Goal: Task Accomplishment & Management: Manage account settings

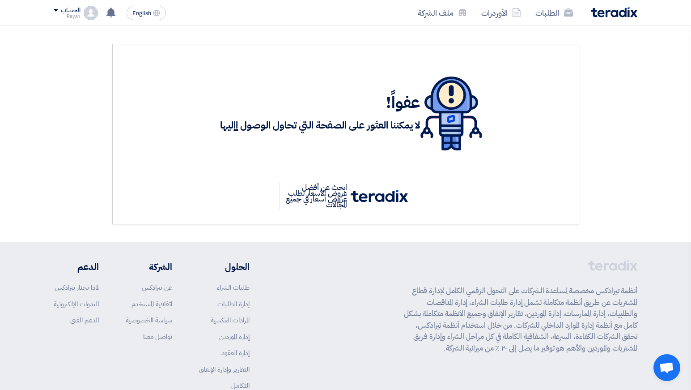
click at [222, 94] on h1 "عفواً!" at bounding box center [320, 103] width 200 height 20
click at [603, 21] on div "الطلبات الأوردرات ملف الشركة" at bounding box center [462, 12] width 350 height 21
click at [549, 20] on link "الطلبات" at bounding box center [555, 12] width 52 height 21
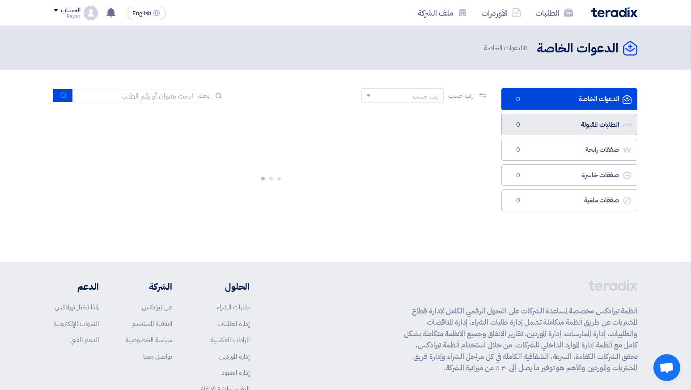
click at [560, 123] on link "الطلبات المقبولة الطلبات المقبولة 0" at bounding box center [570, 125] width 136 height 22
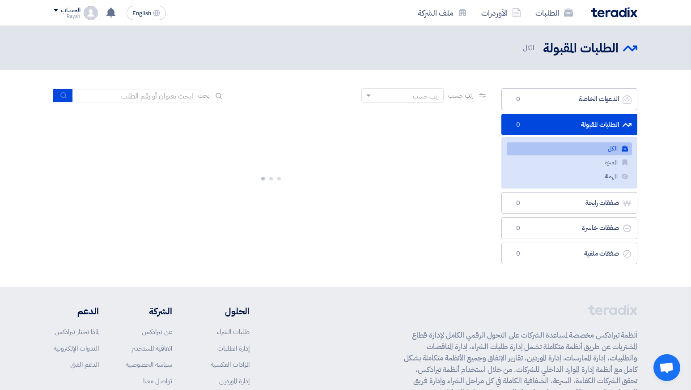
click at [565, 152] on link "الكل الكل" at bounding box center [569, 148] width 125 height 13
click at [612, 55] on h2 "الطلبات المقبولة" at bounding box center [581, 48] width 76 height 17
click at [566, 144] on link "الكل الكل" at bounding box center [569, 148] width 125 height 13
click at [661, 116] on section "الدعوات الخاصة الدعوات الخاصة 0 الطلبات المقبولة الطلبات المقبولة 3 الكل الكل 3…" at bounding box center [345, 178] width 691 height 216
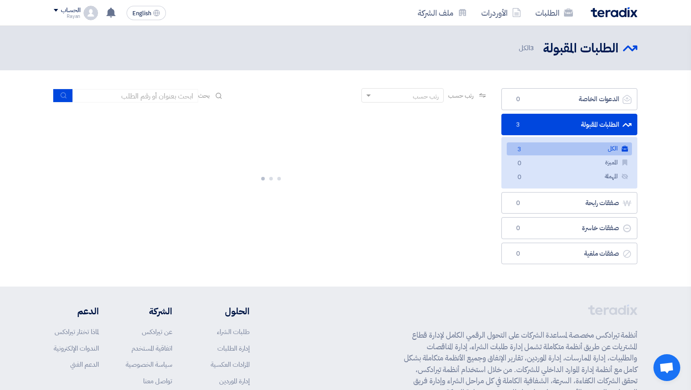
click at [552, 144] on link "الكل الكل 3" at bounding box center [569, 148] width 125 height 13
click at [585, 139] on ul "الكل الكل المميزة المميزة المهملة المهملة" at bounding box center [570, 162] width 136 height 51
click at [661, 113] on section "الدعوات الخاصة الدعوات الخاصة 0 الطلبات المقبولة الطلبات المقبولة 3 الكل الكل 3…" at bounding box center [345, 178] width 691 height 216
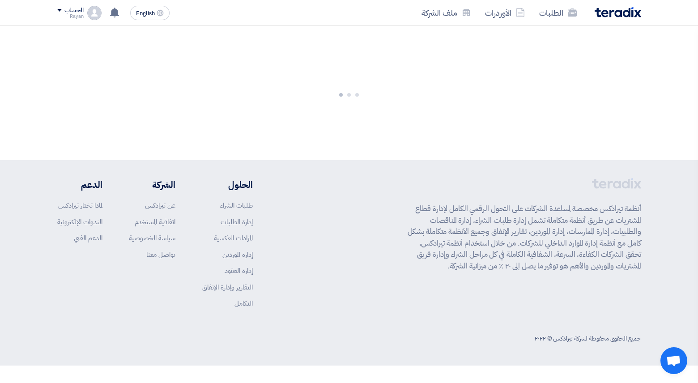
click at [76, 10] on div "الحساب" at bounding box center [73, 11] width 19 height 8
click at [107, 32] on link "الطلبات" at bounding box center [104, 35] width 79 height 10
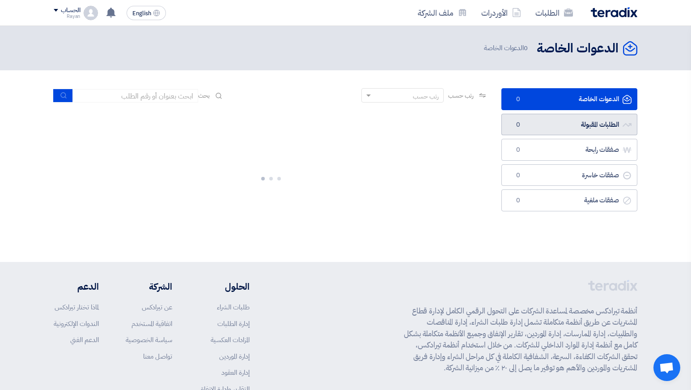
click at [549, 126] on link "الطلبات المقبولة الطلبات المقبولة 0" at bounding box center [570, 125] width 136 height 22
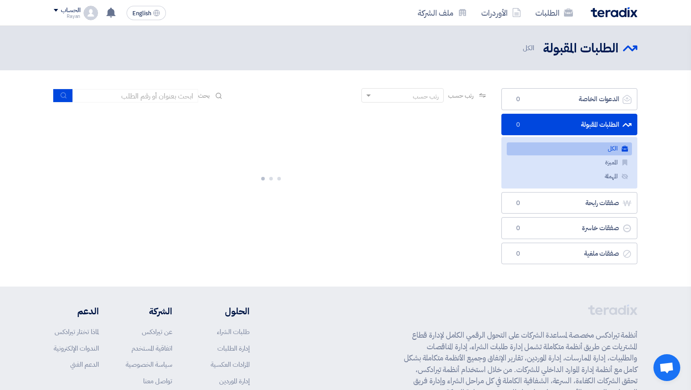
click at [53, 10] on div "الطلبات الأوردرات ملف الشركة English EN تعديل جديد خاص بطلب شراء "RFP-Director …" at bounding box center [345, 13] width 597 height 26
click at [55, 10] on span at bounding box center [56, 10] width 4 height 3
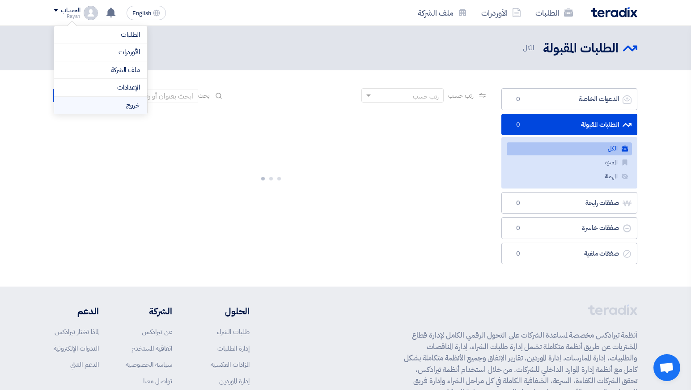
click at [90, 106] on li "خروج" at bounding box center [100, 105] width 93 height 17
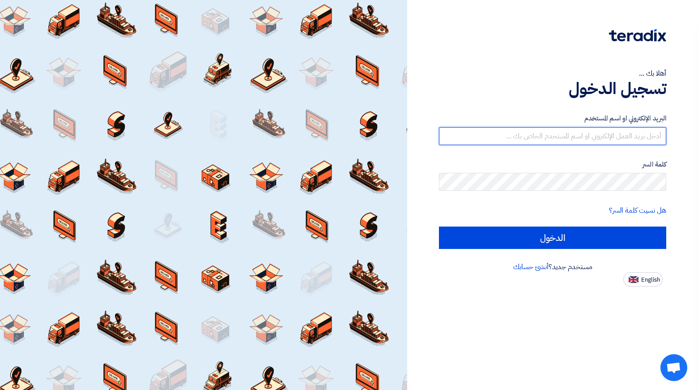
type input "[EMAIL_ADDRESS][PERSON_NAME][DOMAIN_NAME]"
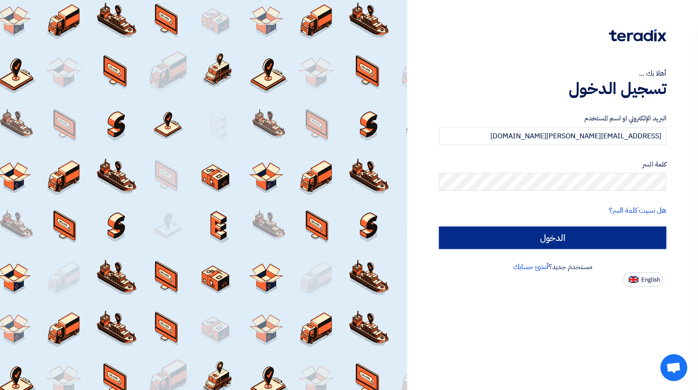
click at [559, 237] on input "الدخول" at bounding box center [552, 237] width 227 height 22
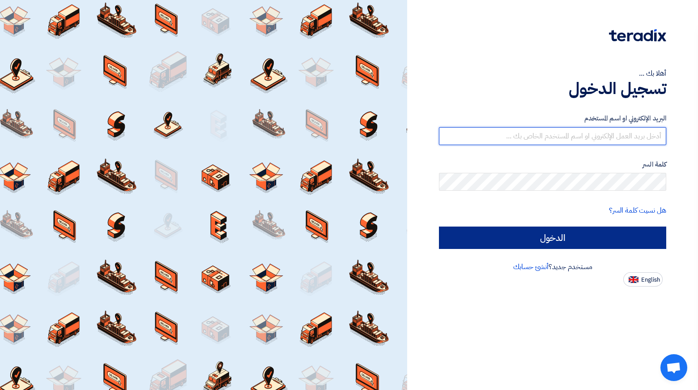
type input "[EMAIL_ADDRESS][PERSON_NAME][DOMAIN_NAME]"
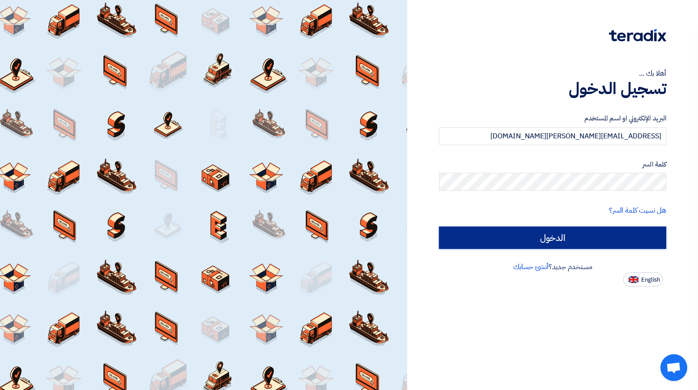
click at [547, 237] on input "الدخول" at bounding box center [552, 237] width 227 height 22
click at [512, 236] on input "الدخول" at bounding box center [552, 237] width 227 height 22
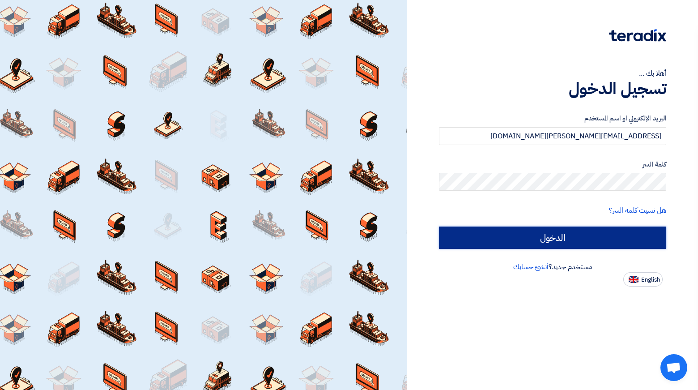
click at [512, 236] on input "الدخول" at bounding box center [552, 237] width 227 height 22
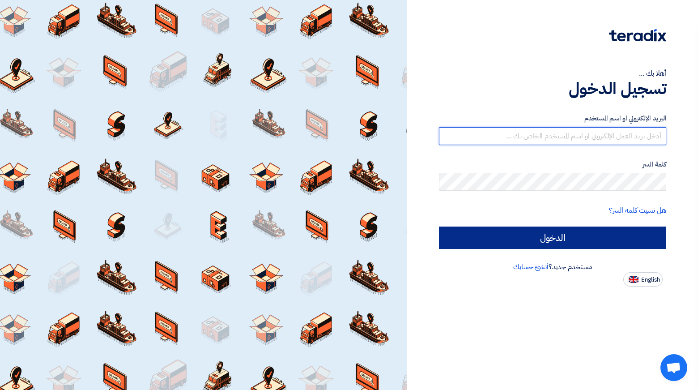
type input "[EMAIL_ADDRESS][PERSON_NAME][DOMAIN_NAME]"
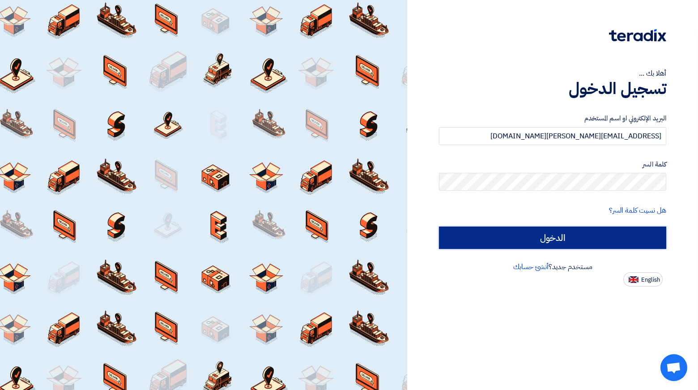
click at [474, 238] on input "الدخول" at bounding box center [552, 237] width 227 height 22
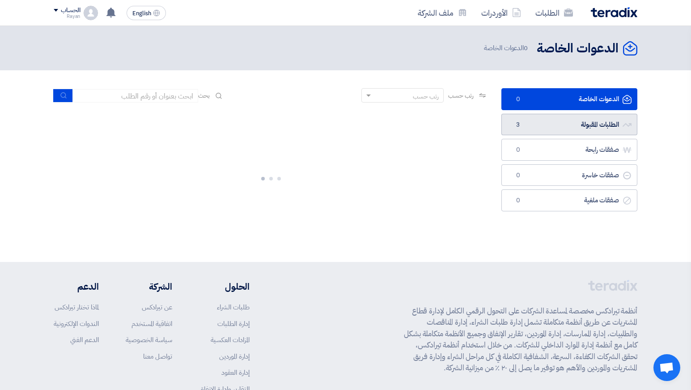
click at [527, 121] on link "الطلبات المقبولة الطلبات المقبولة 3" at bounding box center [570, 125] width 136 height 22
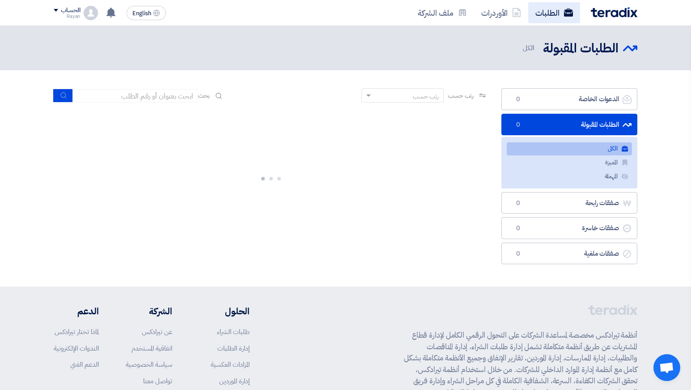
click at [549, 8] on link "الطلبات" at bounding box center [555, 12] width 52 height 21
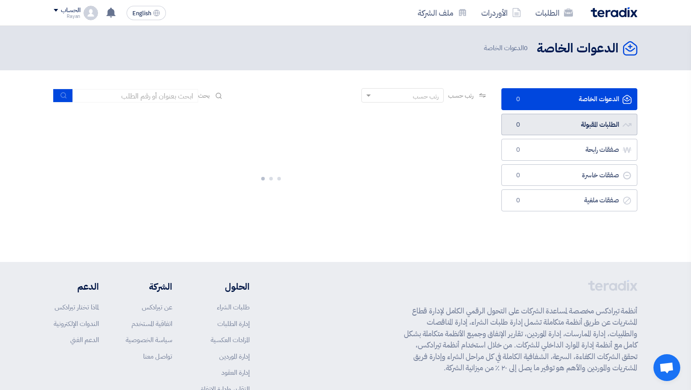
click at [530, 129] on link "الطلبات المقبولة الطلبات المقبولة 0" at bounding box center [570, 125] width 136 height 22
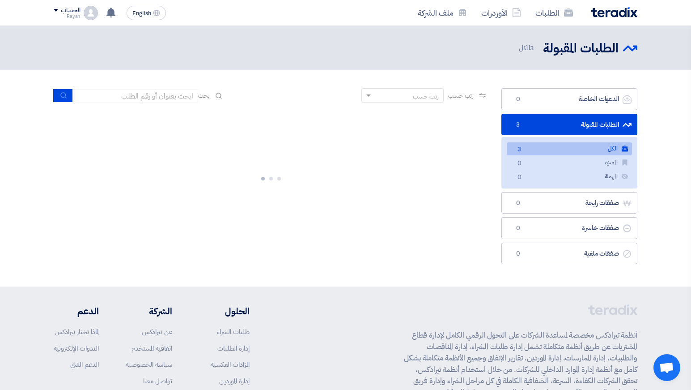
click at [588, 147] on link "الكل الكل 3" at bounding box center [569, 148] width 125 height 13
click at [519, 146] on span "3" at bounding box center [519, 149] width 11 height 9
click at [60, 14] on div "Rayan" at bounding box center [67, 16] width 26 height 5
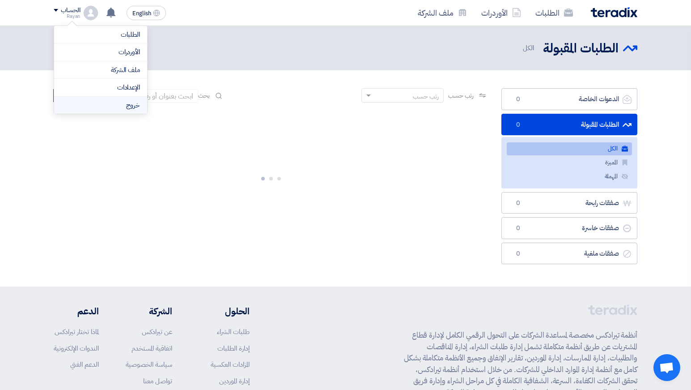
click at [128, 103] on li "خروج" at bounding box center [100, 105] width 93 height 17
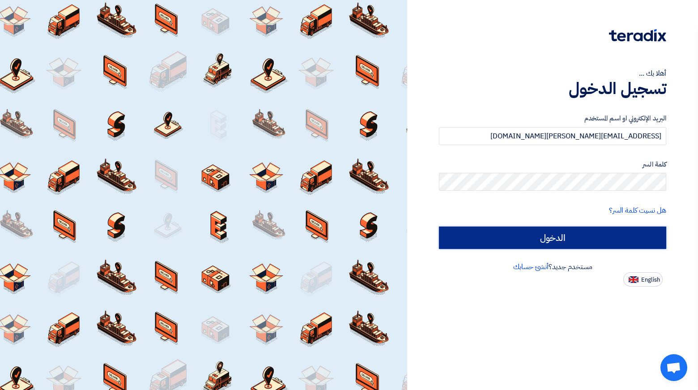
click at [576, 236] on input "الدخول" at bounding box center [552, 237] width 227 height 22
click at [562, 244] on input "الدخول" at bounding box center [552, 237] width 227 height 22
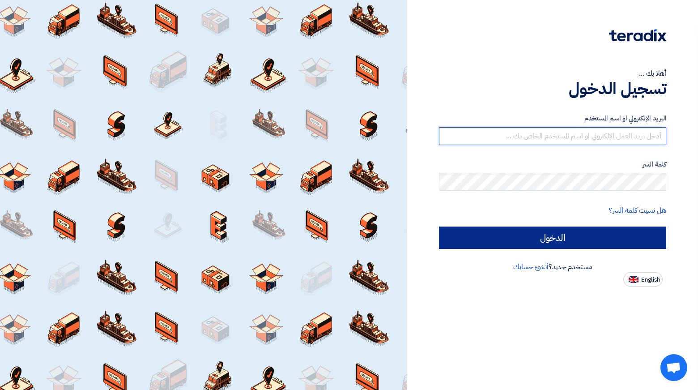
type input "[EMAIL_ADDRESS][PERSON_NAME][DOMAIN_NAME]"
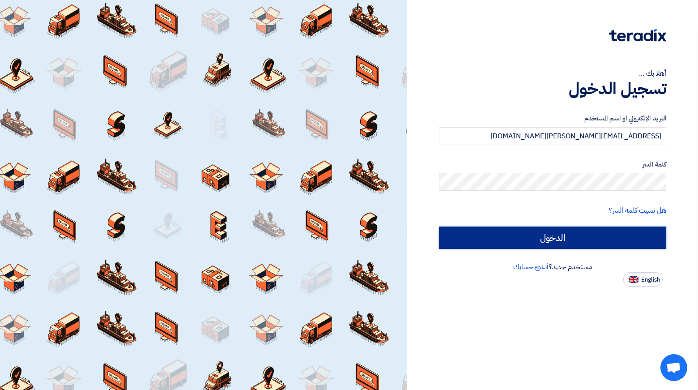
click at [588, 239] on input "الدخول" at bounding box center [552, 237] width 227 height 22
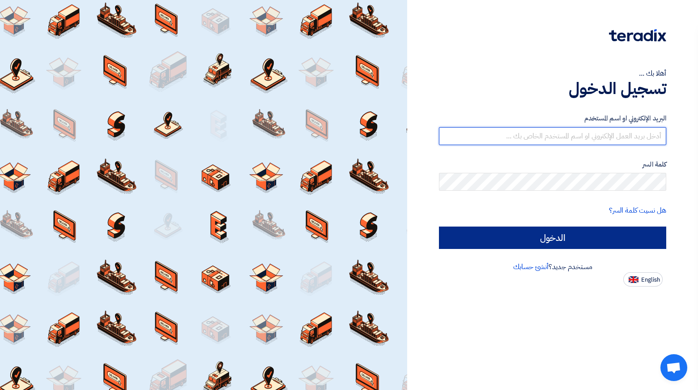
type input "[EMAIL_ADDRESS][PERSON_NAME][DOMAIN_NAME]"
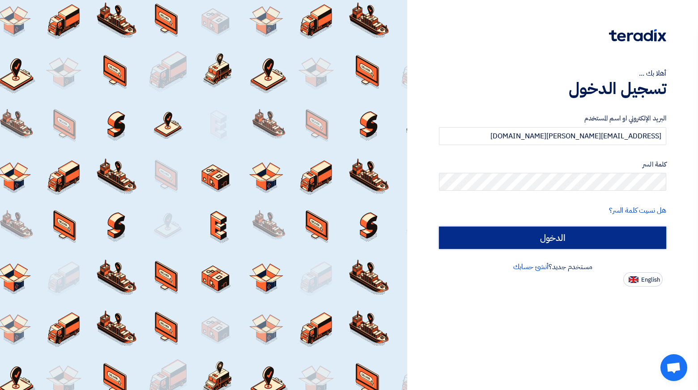
click at [507, 245] on input "الدخول" at bounding box center [552, 237] width 227 height 22
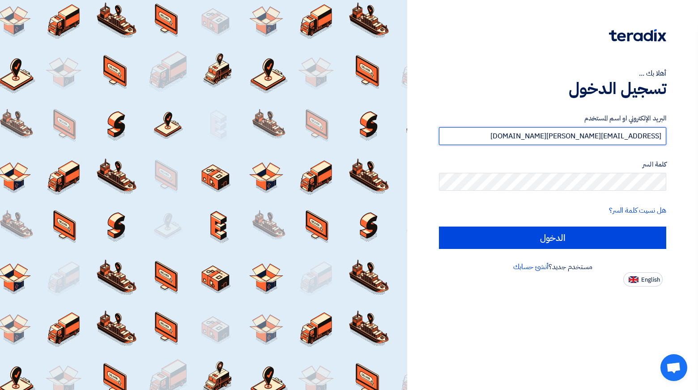
click at [564, 131] on input "[EMAIL_ADDRESS][PERSON_NAME][DOMAIN_NAME]" at bounding box center [552, 136] width 227 height 18
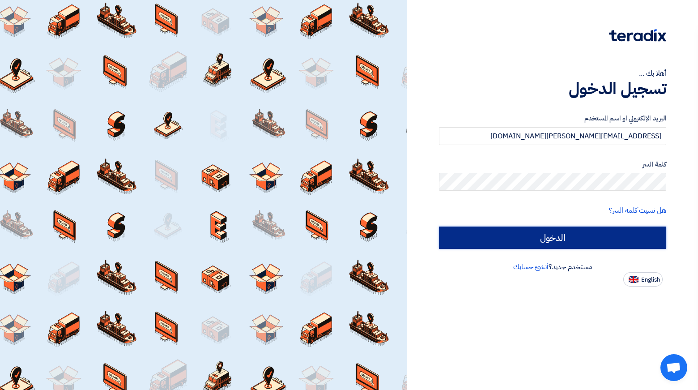
click at [514, 229] on input "الدخول" at bounding box center [552, 237] width 227 height 22
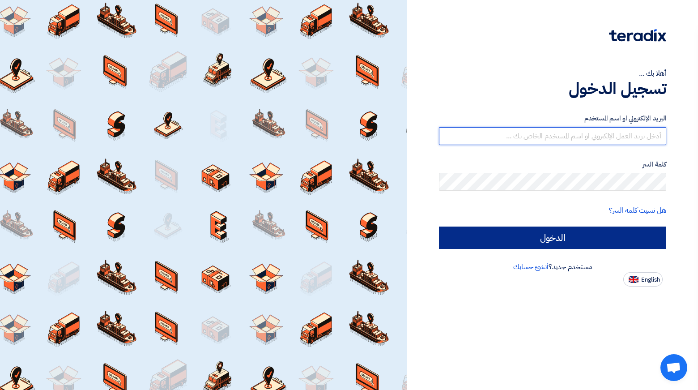
type input "[EMAIL_ADDRESS][PERSON_NAME][DOMAIN_NAME]"
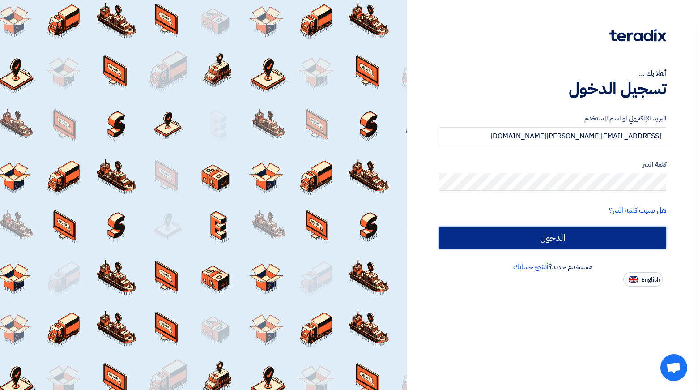
click at [465, 238] on input "الدخول" at bounding box center [552, 237] width 227 height 22
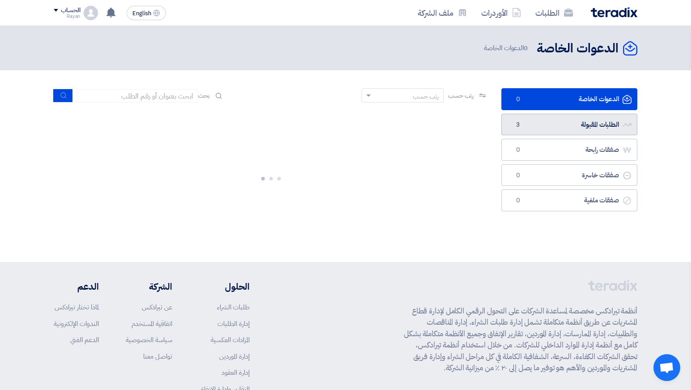
click at [551, 125] on link "الطلبات المقبولة الطلبات المقبولة 3" at bounding box center [570, 125] width 136 height 22
